Goal: Download file/media

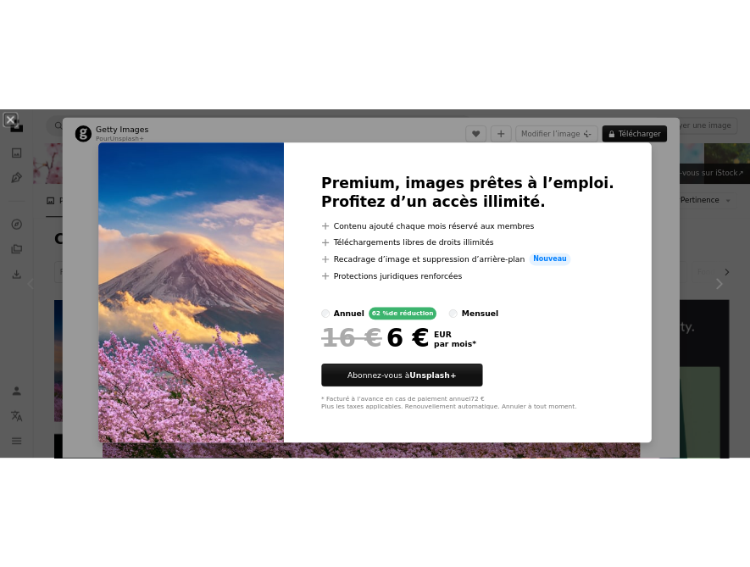
scroll to position [55, 0]
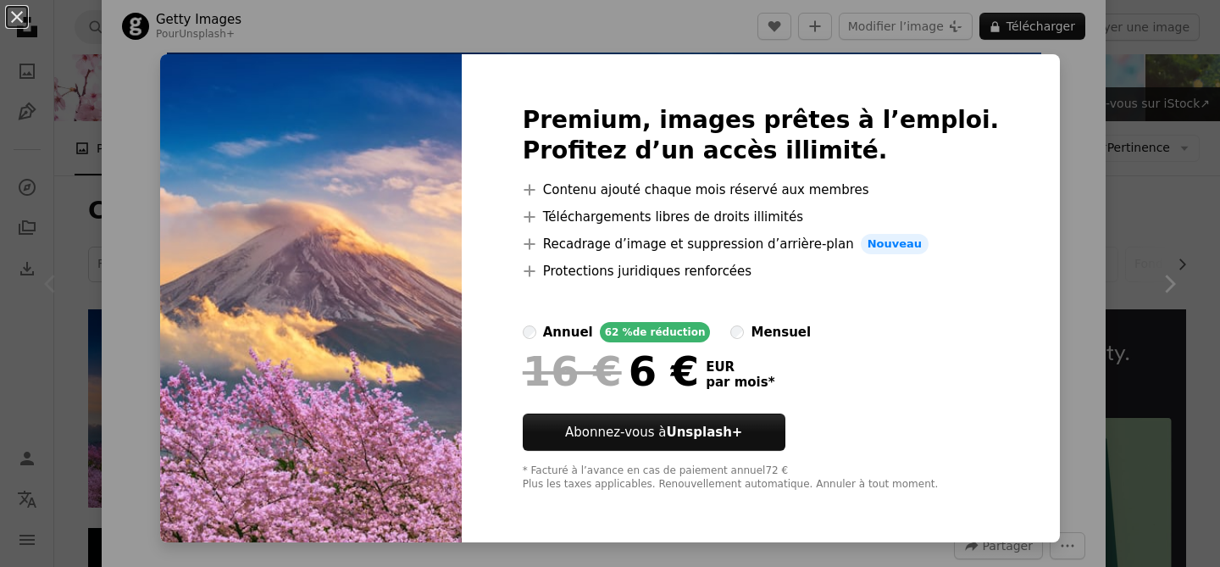
click at [1052, 97] on div "An X shape Premium, images prêtes à l’emploi. Profitez d’un accès illimité. A p…" at bounding box center [610, 283] width 1220 height 567
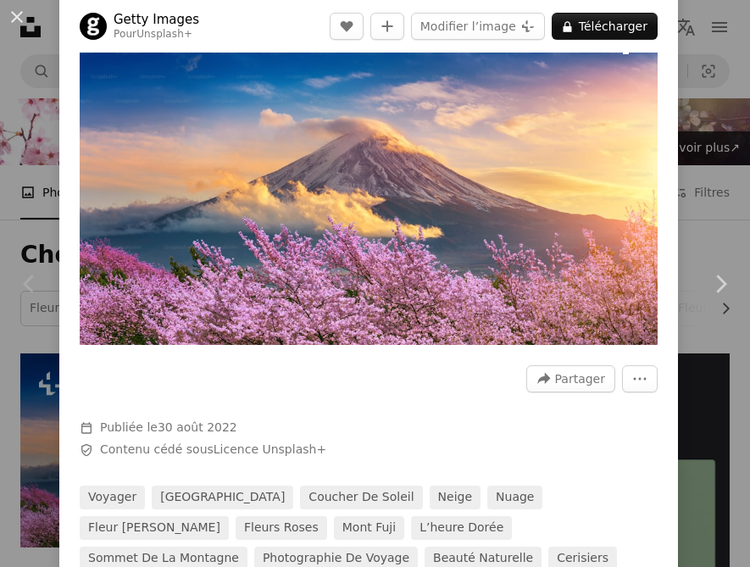
drag, startPoint x: 974, startPoint y: 219, endPoint x: 1019, endPoint y: 350, distance: 138.8
click at [442, 412] on div at bounding box center [369, 405] width 578 height 27
click at [609, 189] on img "Zoom sur cette image" at bounding box center [369, 181] width 578 height 325
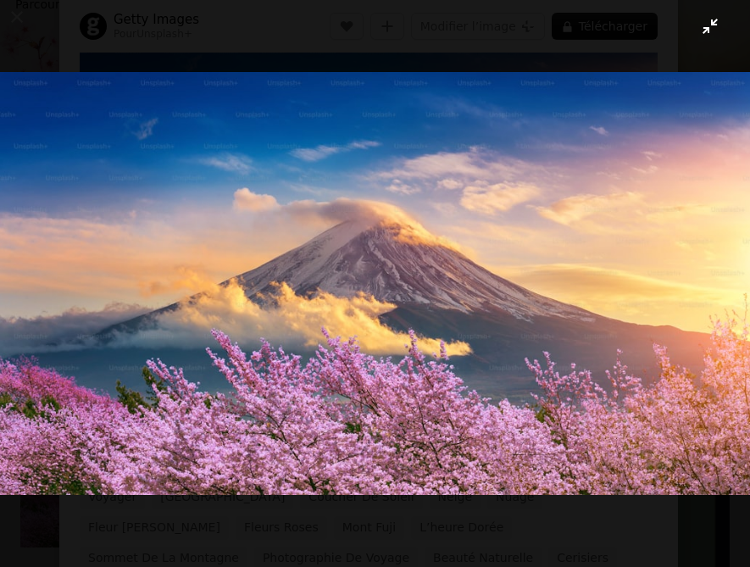
drag, startPoint x: 563, startPoint y: 264, endPoint x: 716, endPoint y: 202, distance: 164.9
click button "Zoom arrière sur cette image" at bounding box center [374, 283] width 751 height 568
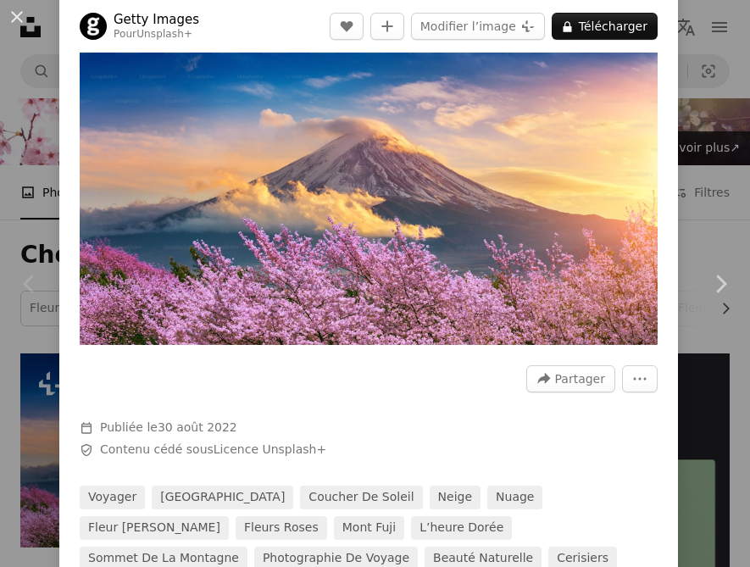
drag, startPoint x: 573, startPoint y: 235, endPoint x: 745, endPoint y: 172, distance: 183.0
